Goal: Information Seeking & Learning: Understand process/instructions

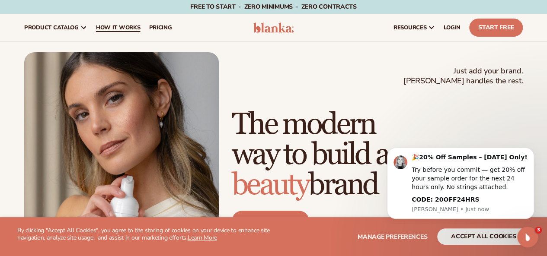
click at [123, 25] on span "How It Works" at bounding box center [118, 27] width 45 height 7
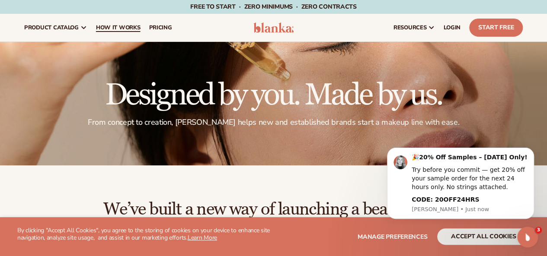
click at [105, 26] on span "How It Works" at bounding box center [118, 27] width 45 height 7
